Goal: Communication & Community: Ask a question

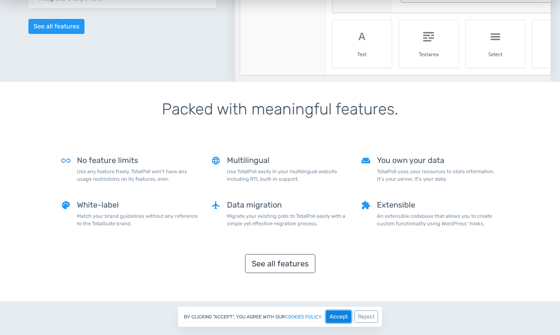
click at [336, 318] on button "Accept" at bounding box center [338, 317] width 25 height 12
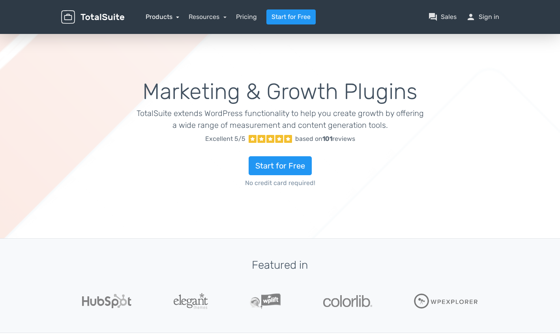
click at [171, 15] on link "Products" at bounding box center [163, 17] width 34 height 8
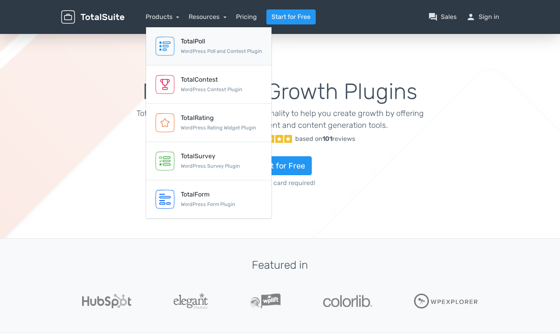
click at [191, 44] on div "TotalPoll" at bounding box center [221, 41] width 81 height 9
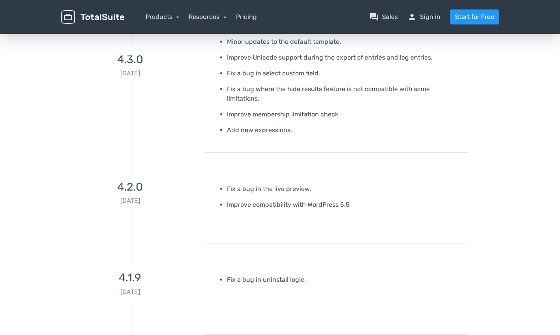
scroll to position [3711, 0]
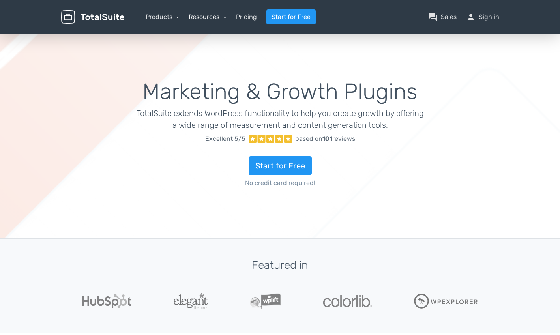
click at [200, 18] on link "Resources" at bounding box center [208, 17] width 38 height 8
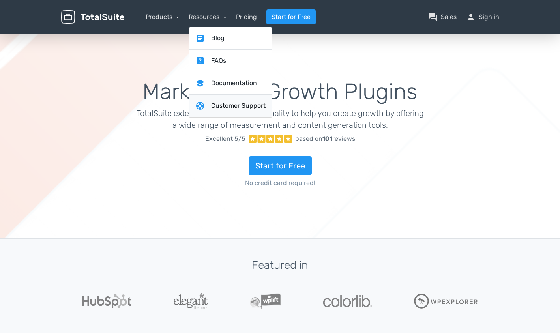
click at [238, 103] on link "support Customer Support" at bounding box center [230, 106] width 83 height 23
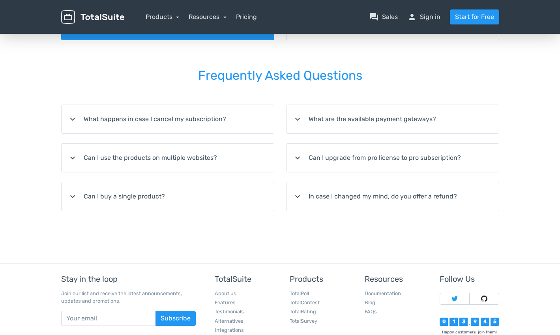
scroll to position [105, 0]
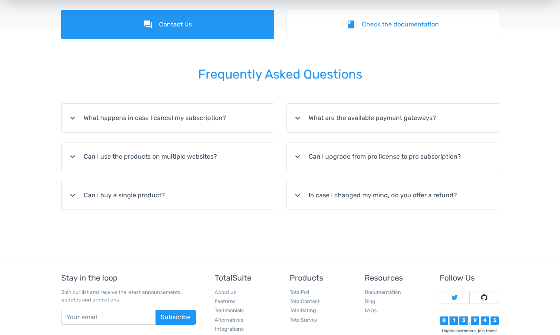
click at [336, 160] on summary "expand_more Can I upgrade from pro license to pro subscription?" at bounding box center [393, 157] width 212 height 28
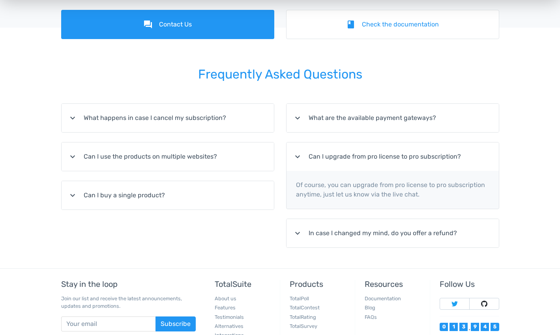
click at [387, 113] on summary "expand_more What are the available payment gateways?" at bounding box center [393, 118] width 212 height 28
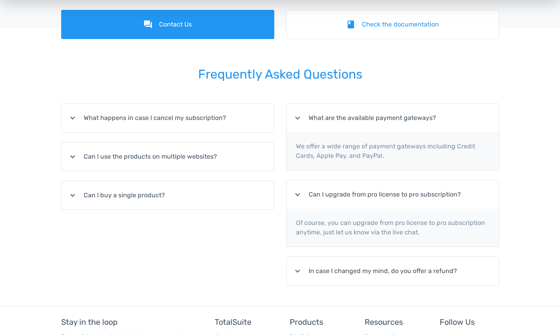
click at [212, 119] on summary "expand_more What happens in case I cancel my subscription?" at bounding box center [168, 118] width 212 height 28
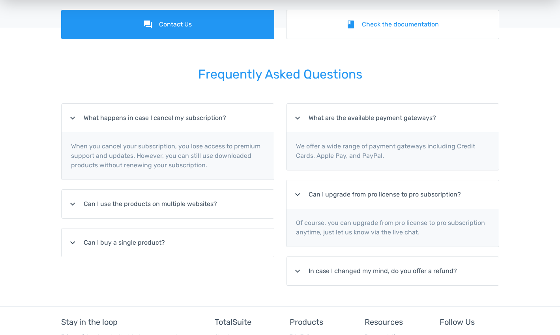
click at [200, 196] on summary "expand_more Can I use the products on multiple websites?" at bounding box center [168, 204] width 212 height 28
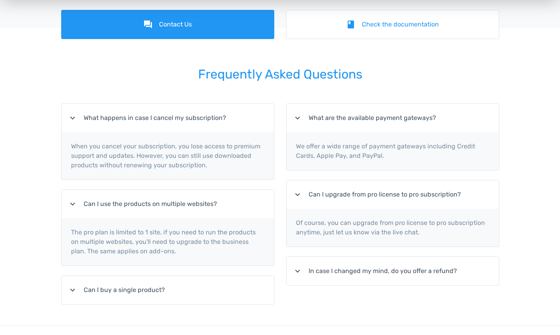
drag, startPoint x: 190, startPoint y: 240, endPoint x: 186, endPoint y: 268, distance: 28.3
click at [190, 241] on p "The pro plan is limited to 1 site, if you need to run the products on multiple …" at bounding box center [168, 241] width 212 height 47
click at [184, 281] on summary "expand_more Can I buy a single product?" at bounding box center [168, 290] width 212 height 28
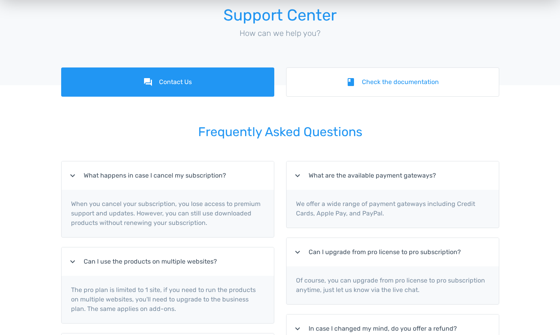
scroll to position [0, 0]
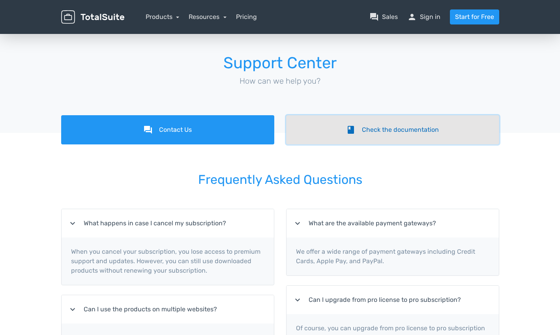
click at [383, 126] on link "book Check the documentation" at bounding box center [392, 129] width 213 height 29
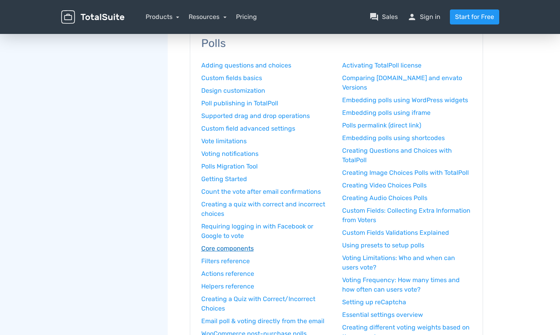
scroll to position [79, 0]
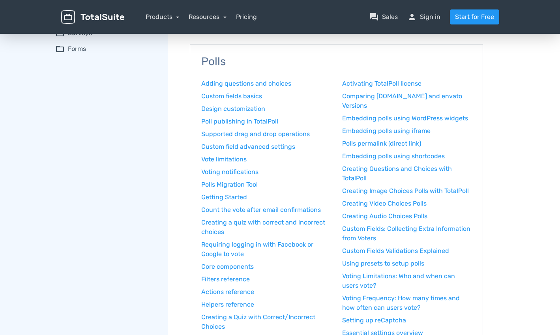
scroll to position [0, 0]
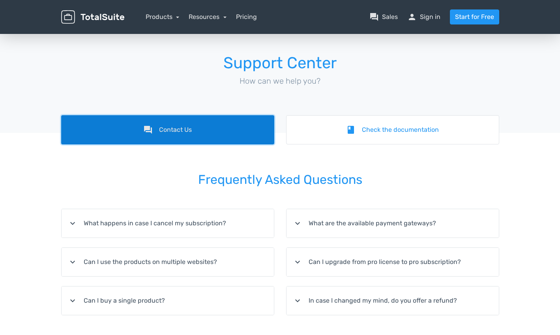
click at [250, 135] on link "forum Contact Us" at bounding box center [167, 129] width 213 height 29
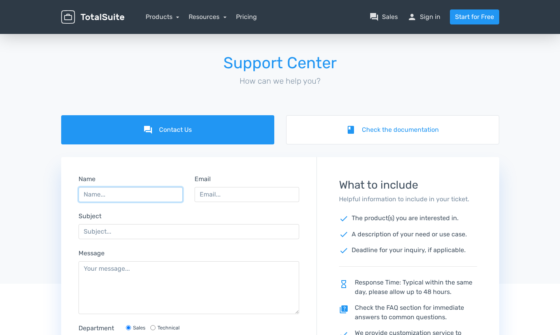
click at [113, 193] on input "Name" at bounding box center [131, 194] width 105 height 15
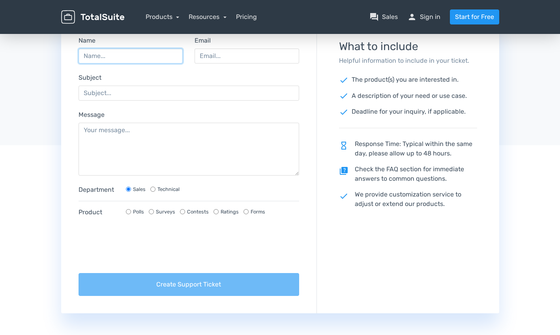
scroll to position [158, 0]
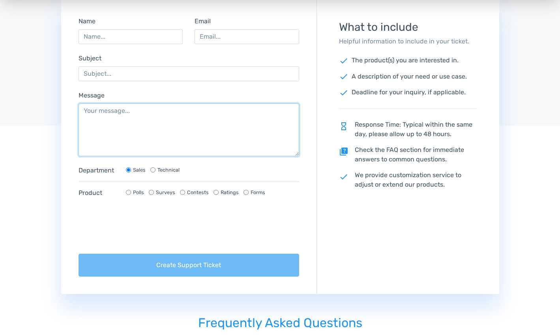
click at [89, 125] on textarea "Message" at bounding box center [189, 129] width 221 height 53
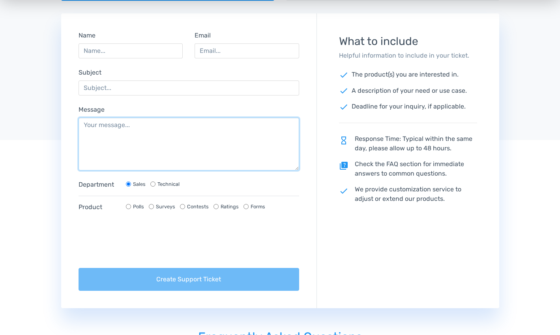
scroll to position [131, 0]
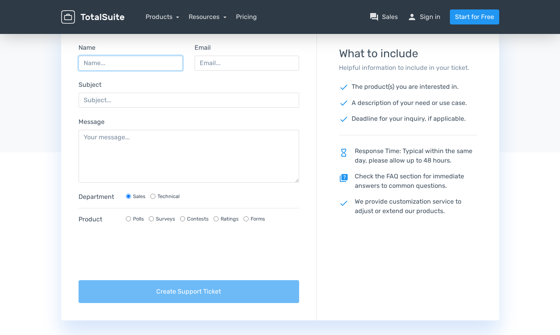
click at [99, 66] on input "Name" at bounding box center [131, 63] width 105 height 15
type input "Matt Long"
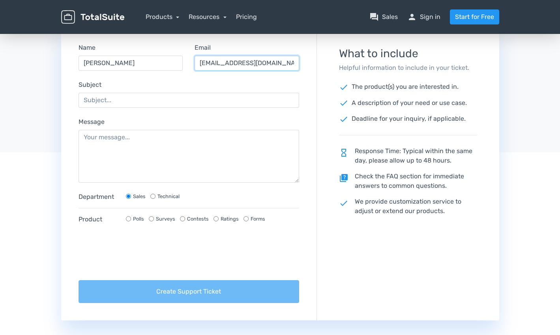
type input "mlong@air-spark.com"
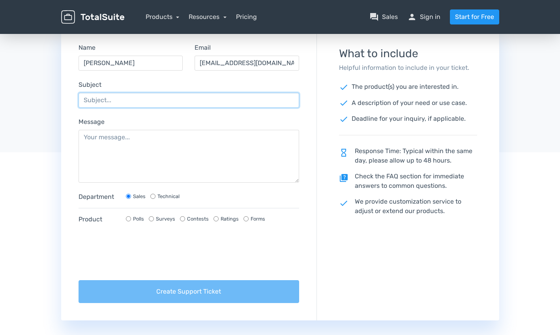
click at [130, 98] on input "Subject" at bounding box center [189, 100] width 221 height 15
type input "TotalPoll wont update"
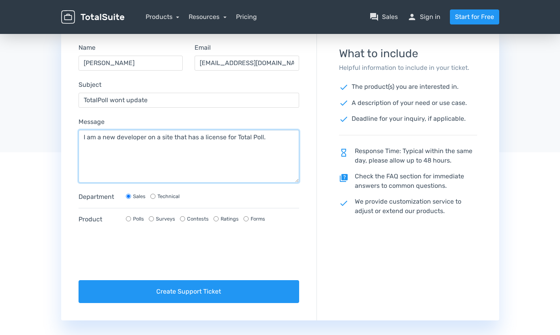
click at [277, 141] on textarea "I am a new developer on a site that has a license for Total Poll." at bounding box center [189, 156] width 221 height 53
paste textarea "eb9c0207-137c-44b6-994a-3915afdfa950"
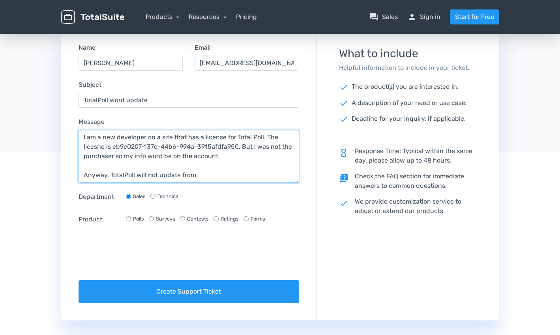
click at [202, 176] on textarea "I am a new developer on a site that has a license for Total Poll. The licesne i…" at bounding box center [189, 156] width 221 height 53
type textarea "I am a new developer on a site that has a license for Total Poll. The licesne i…"
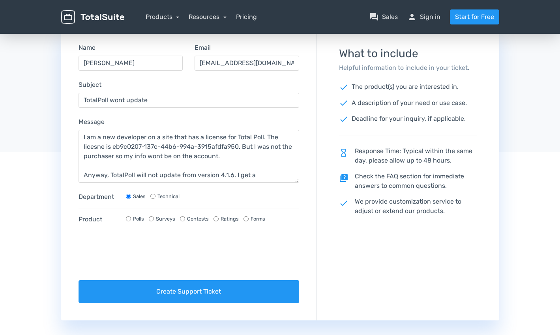
click at [151, 197] on input "Technical" at bounding box center [152, 196] width 5 height 5
radio input "true"
radio input "false"
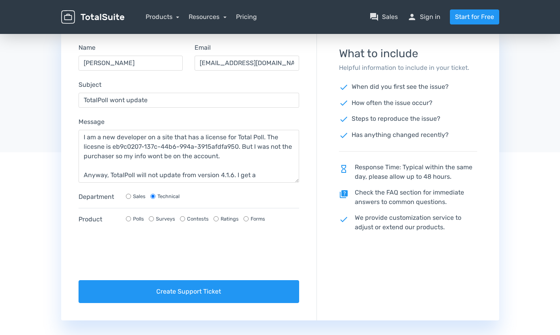
click at [129, 218] on input "Polls" at bounding box center [128, 218] width 5 height 5
radio input "true"
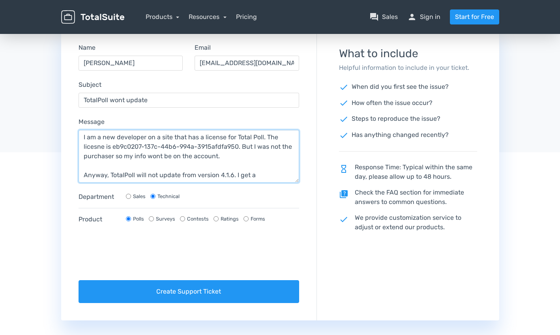
click at [260, 175] on textarea "I am a new developer on a site that has a license for Total Poll. The licesne i…" at bounding box center [189, 156] width 221 height 53
paste textarea "Update failed: Download failed. Not Found"
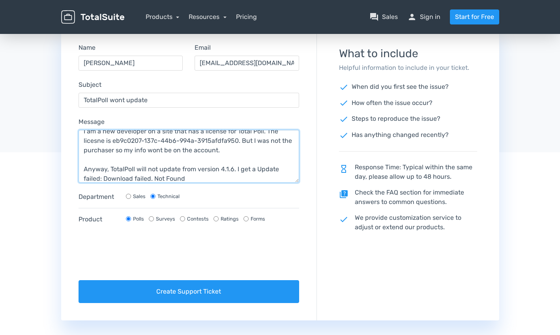
click at [229, 173] on textarea "I am a new developer on a site that has a license for Total Poll. The licesne i…" at bounding box center [189, 156] width 221 height 53
click at [228, 180] on textarea "I am a new developer on a site that has a license for Total Poll. The licesne i…" at bounding box center [189, 156] width 221 height 53
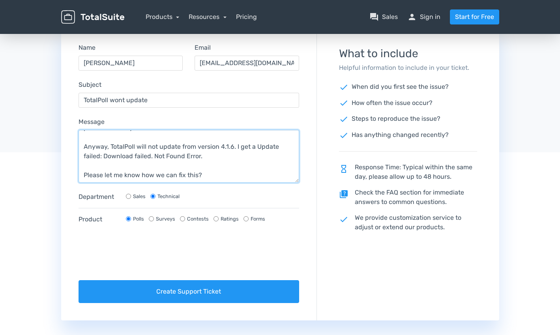
scroll to position [44, 0]
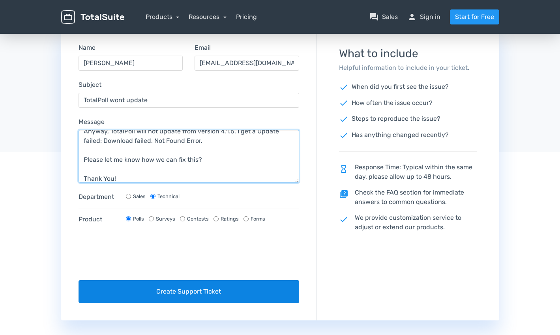
type textarea "I am a new developer on a site that has a license for Total Poll. The licesne i…"
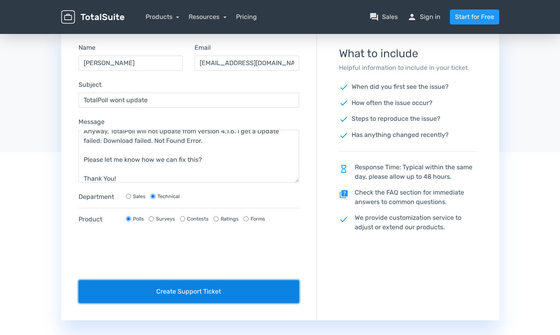
click at [192, 291] on button "Create Support Ticket" at bounding box center [189, 291] width 221 height 23
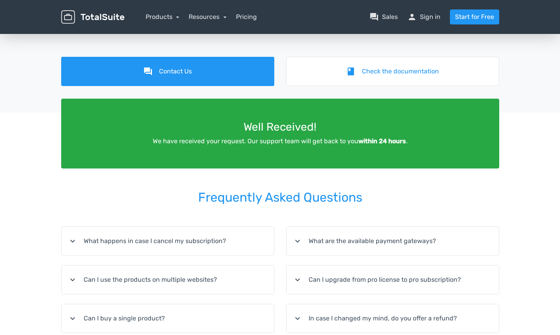
scroll to position [0, 0]
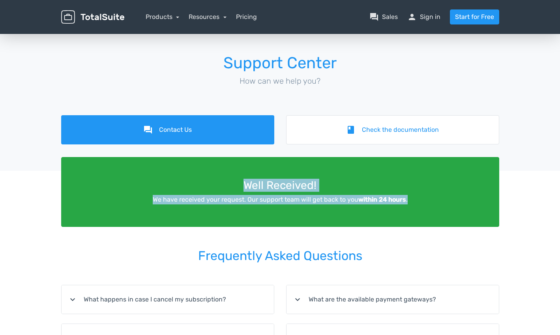
drag, startPoint x: 201, startPoint y: 183, endPoint x: 420, endPoint y: 205, distance: 221.0
click at [420, 205] on div "Well Received! We have received your request. Our support team will get back to…" at bounding box center [280, 192] width 438 height 70
drag, startPoint x: 417, startPoint y: 201, endPoint x: 158, endPoint y: 186, distance: 259.8
click at [158, 186] on div "Well Received! We have received your request. Our support team will get back to…" at bounding box center [280, 192] width 438 height 70
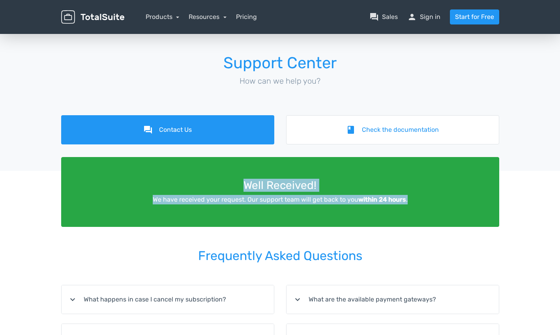
click at [158, 186] on h3 "Well Received!" at bounding box center [280, 186] width 415 height 12
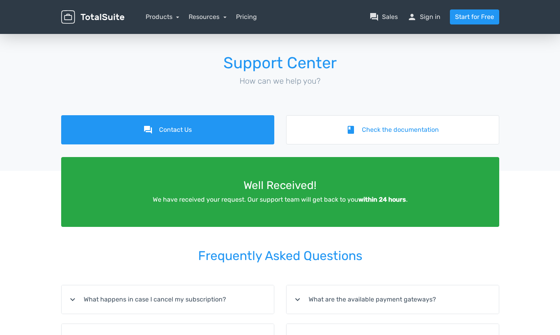
drag, startPoint x: 196, startPoint y: 51, endPoint x: 406, endPoint y: 256, distance: 294.0
click at [406, 256] on div "Support Center How can we help you? forum Contact Us book Check the documentati…" at bounding box center [280, 222] width 560 height 380
click at [406, 256] on h2 "Frequently Asked Questions" at bounding box center [280, 256] width 438 height 36
drag, startPoint x: 406, startPoint y: 256, endPoint x: 185, endPoint y: 66, distance: 291.7
click at [185, 66] on div "Support Center How can we help you? forum Contact Us book Check the documentati…" at bounding box center [280, 222] width 560 height 380
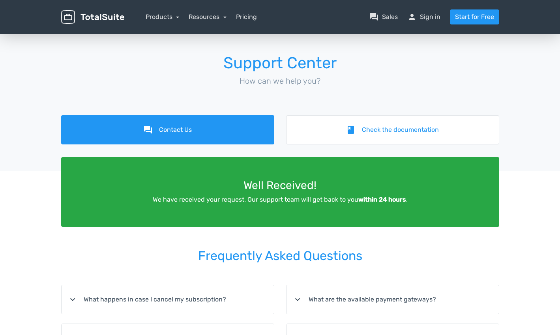
click at [185, 66] on h1 "Support Center" at bounding box center [280, 62] width 438 height 17
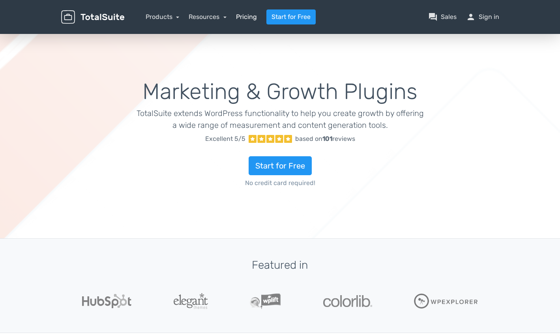
click at [242, 19] on link "Pricing" at bounding box center [246, 16] width 21 height 9
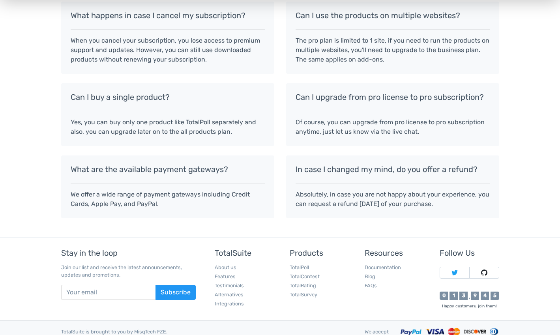
scroll to position [684, 0]
